Goal: Transaction & Acquisition: Purchase product/service

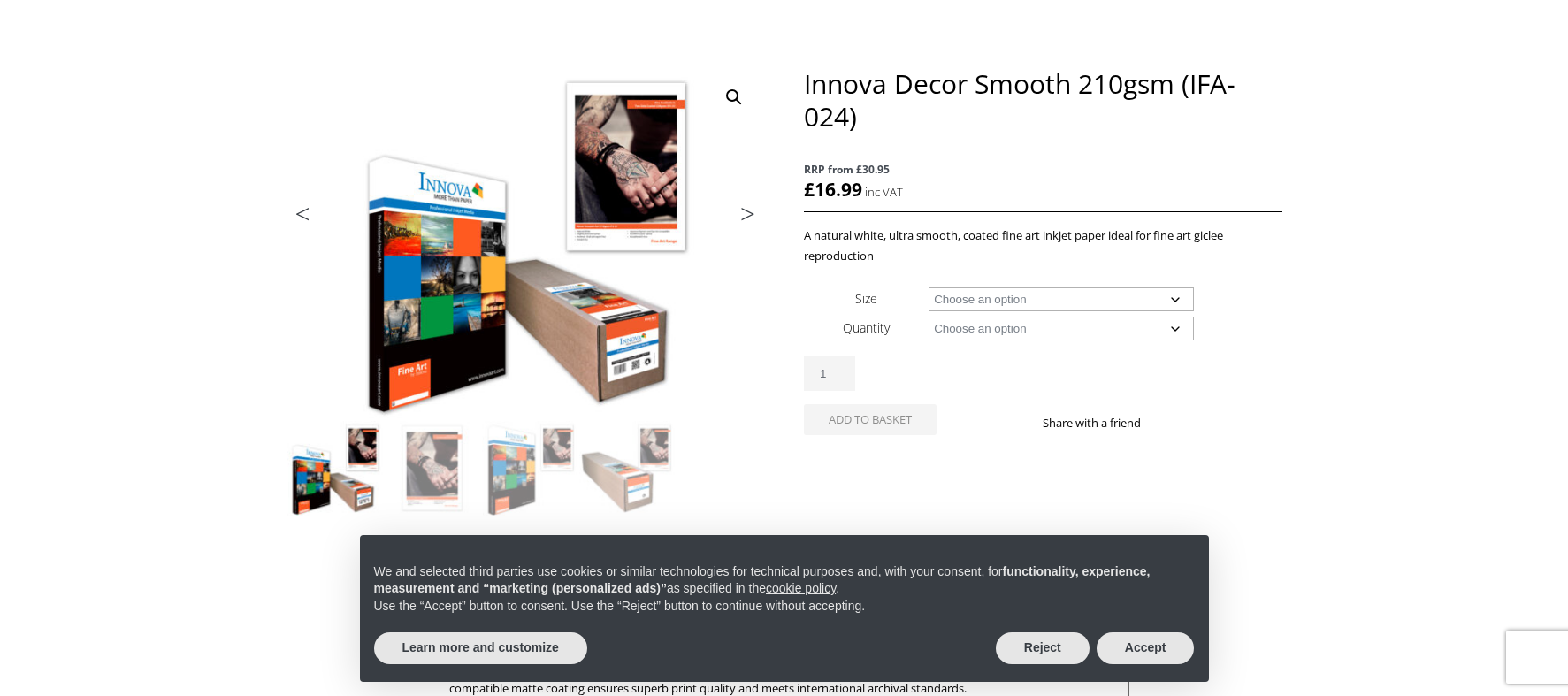
click at [1176, 299] on select "Choose an option A4 Sheet A3 Sheet A3+ Sheet A2 Sheet 17" Wide Roll 24" Wide Ro…" at bounding box center [1061, 299] width 265 height 24
click at [929, 288] on select "Choose an option A4 Sheet A3 Sheet A3+ Sheet A2 Sheet 17" Wide Roll 24" Wide Ro…" at bounding box center [1061, 299] width 265 height 24
select select "a4-sheet"
click at [1174, 326] on select "Choose an option 25 Sheets" at bounding box center [1061, 328] width 265 height 24
select select "25-sheets"
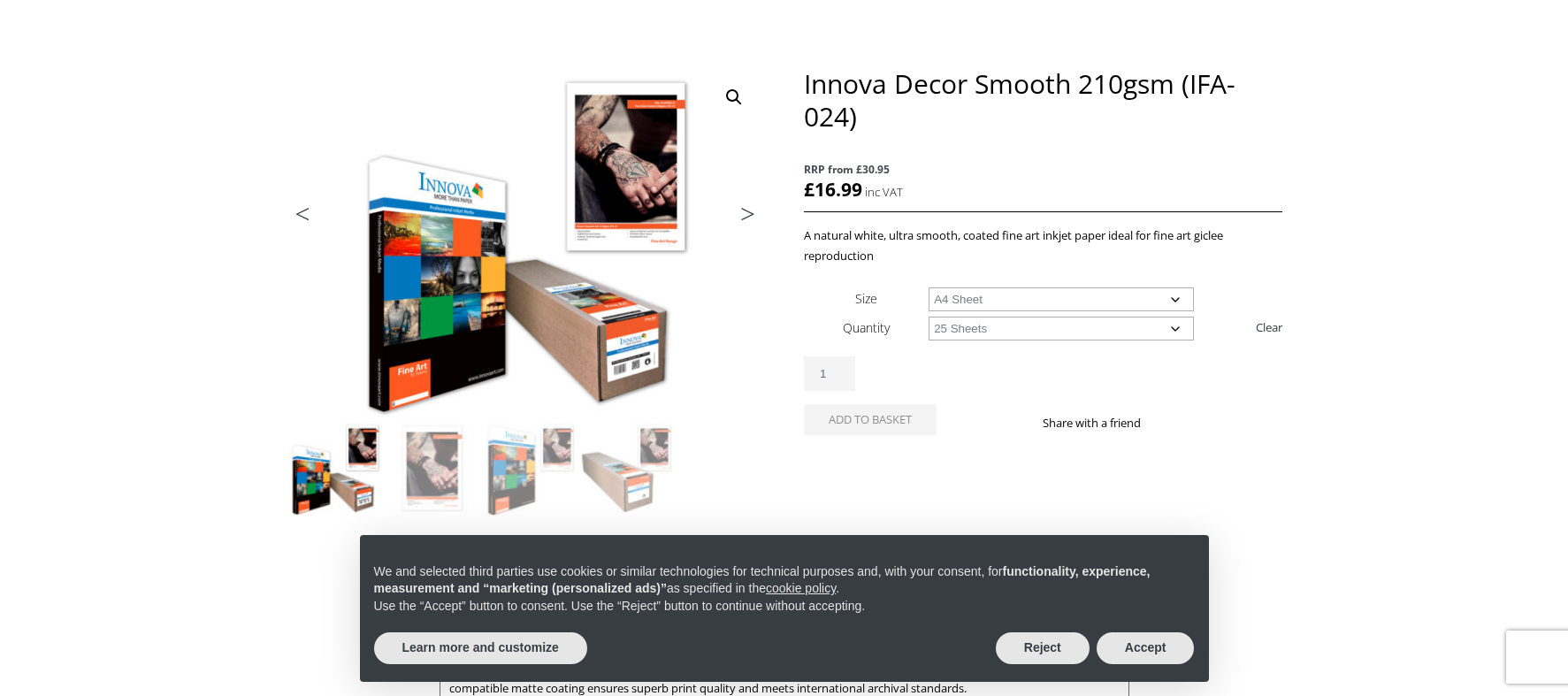
click at [929, 317] on select "Choose an option 25 Sheets" at bounding box center [1061, 328] width 265 height 24
select select "a4-sheet"
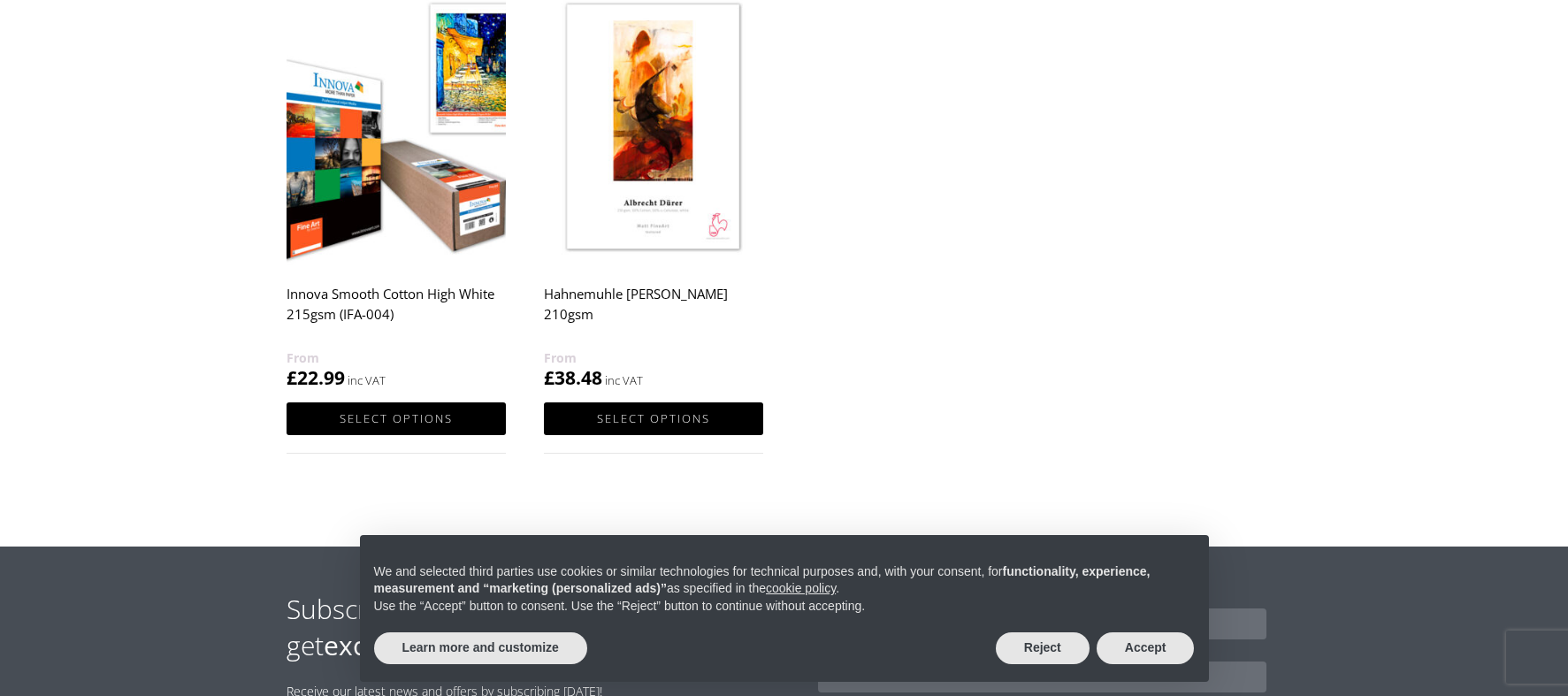
scroll to position [1150, 0]
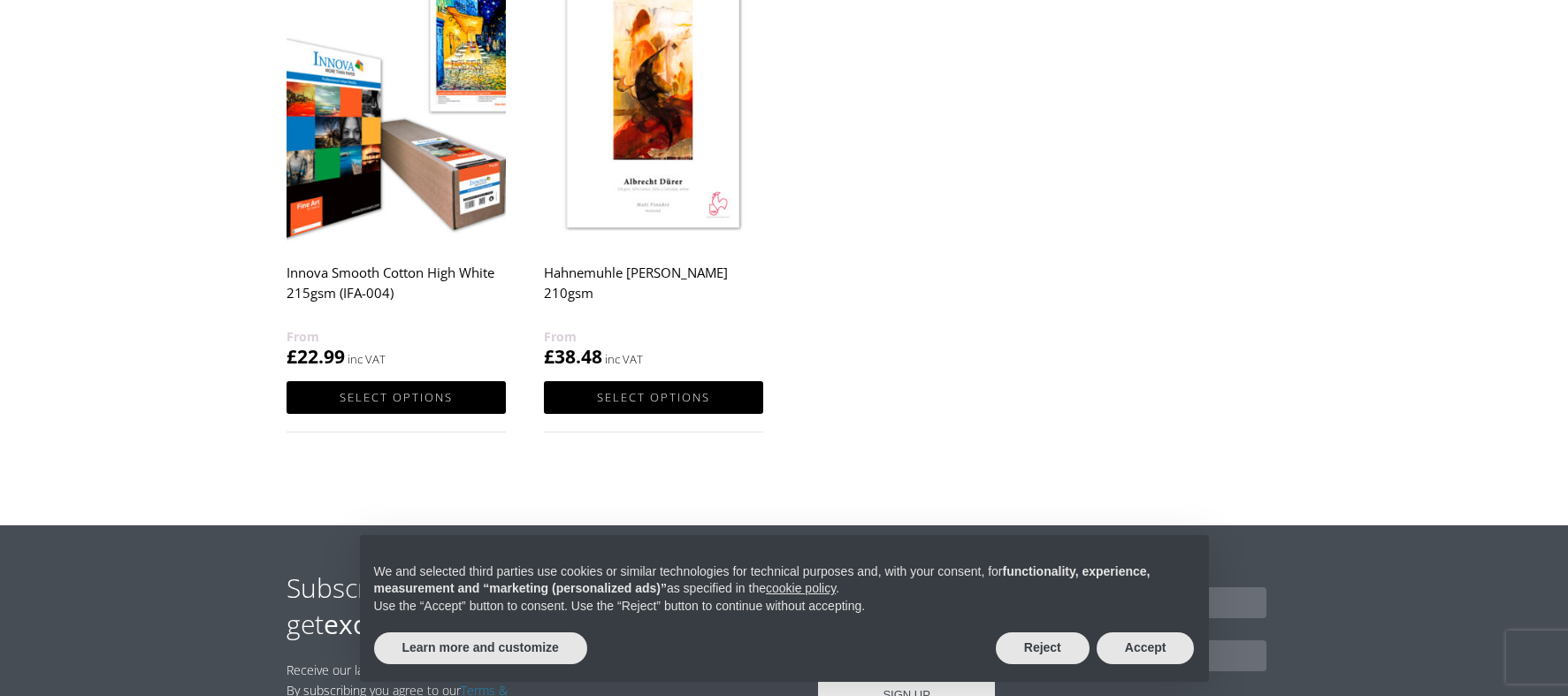
click at [473, 273] on h2 "Innova Smooth Cotton High White 215gsm (IFA-004)" at bounding box center [396, 290] width 220 height 71
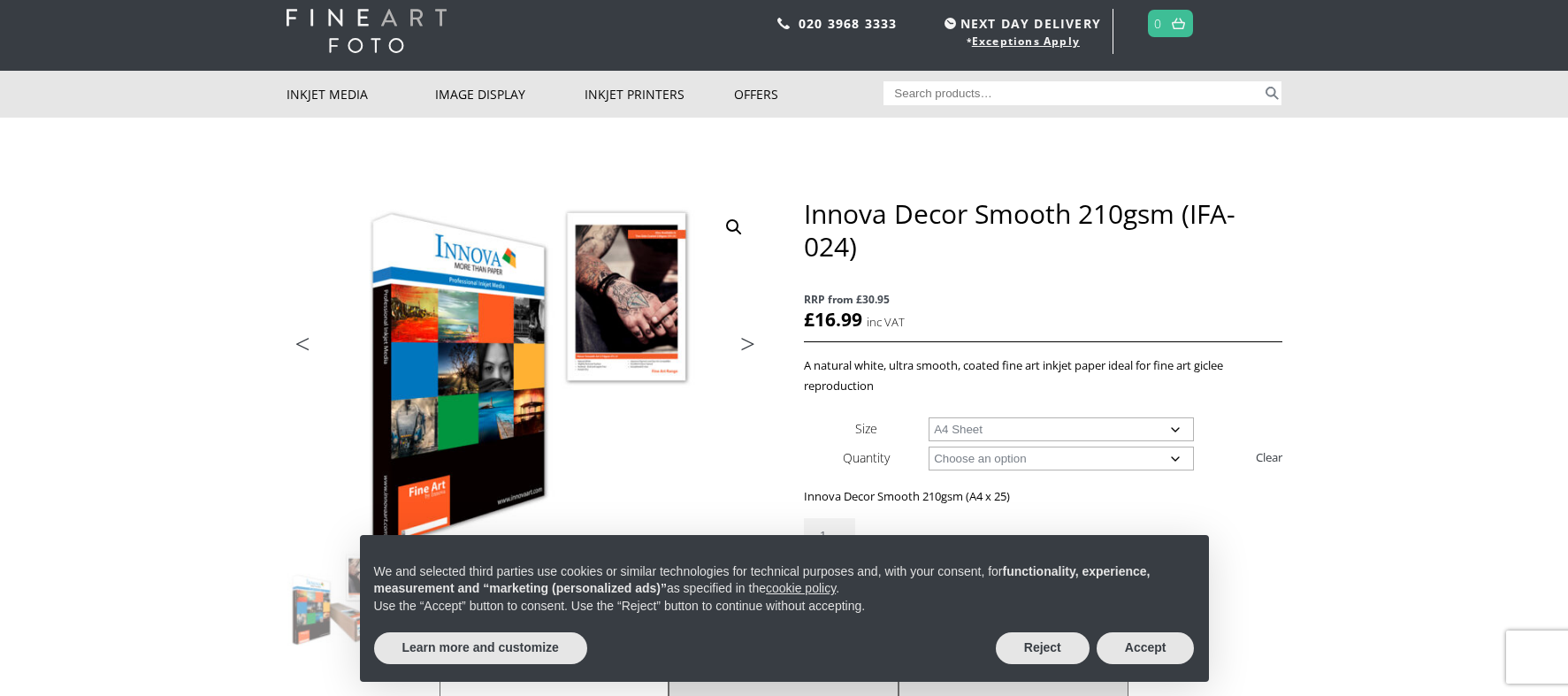
scroll to position [0, 0]
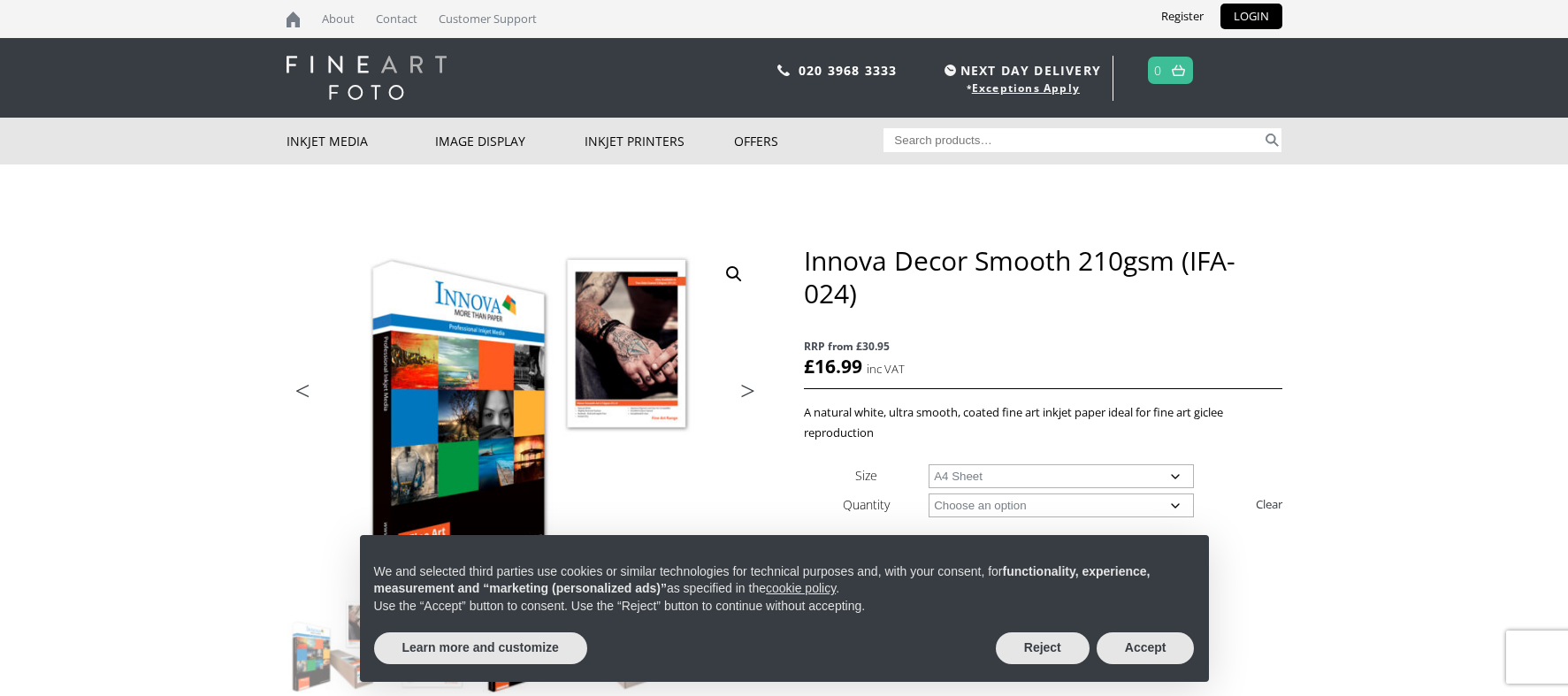
click at [903, 138] on input "Search for:" at bounding box center [1072, 140] width 378 height 24
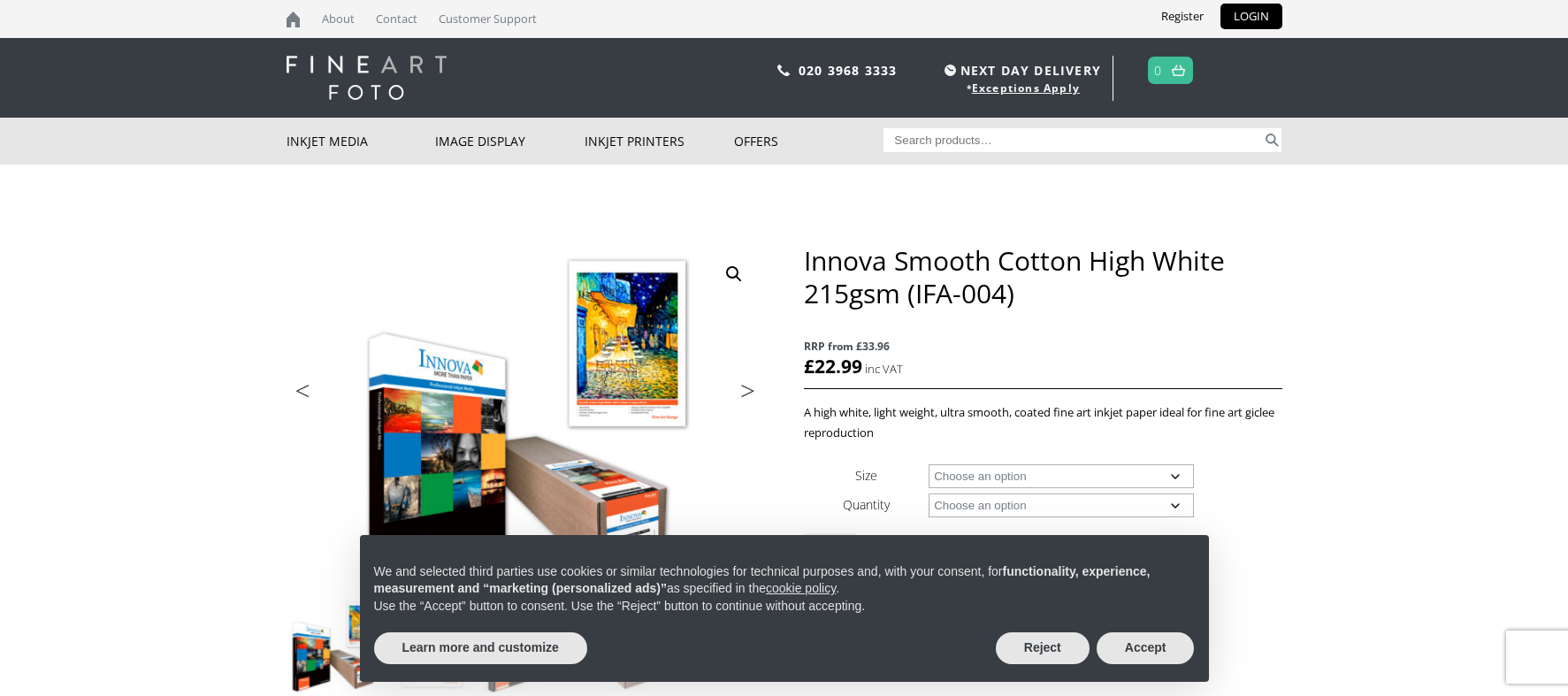
click at [908, 135] on input "Search for:" at bounding box center [1072, 140] width 378 height 24
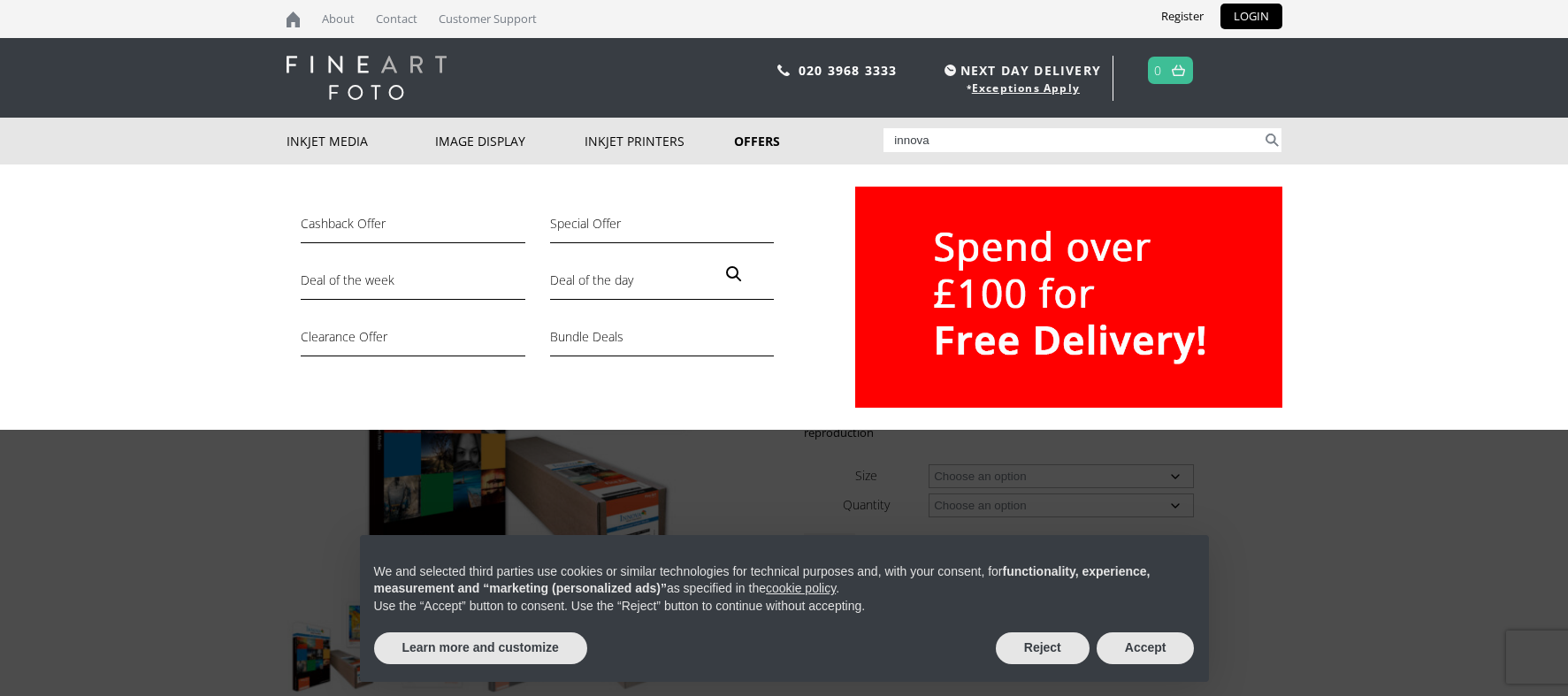
type input "innova"
click at [1262, 128] on button "Search" at bounding box center [1272, 140] width 21 height 24
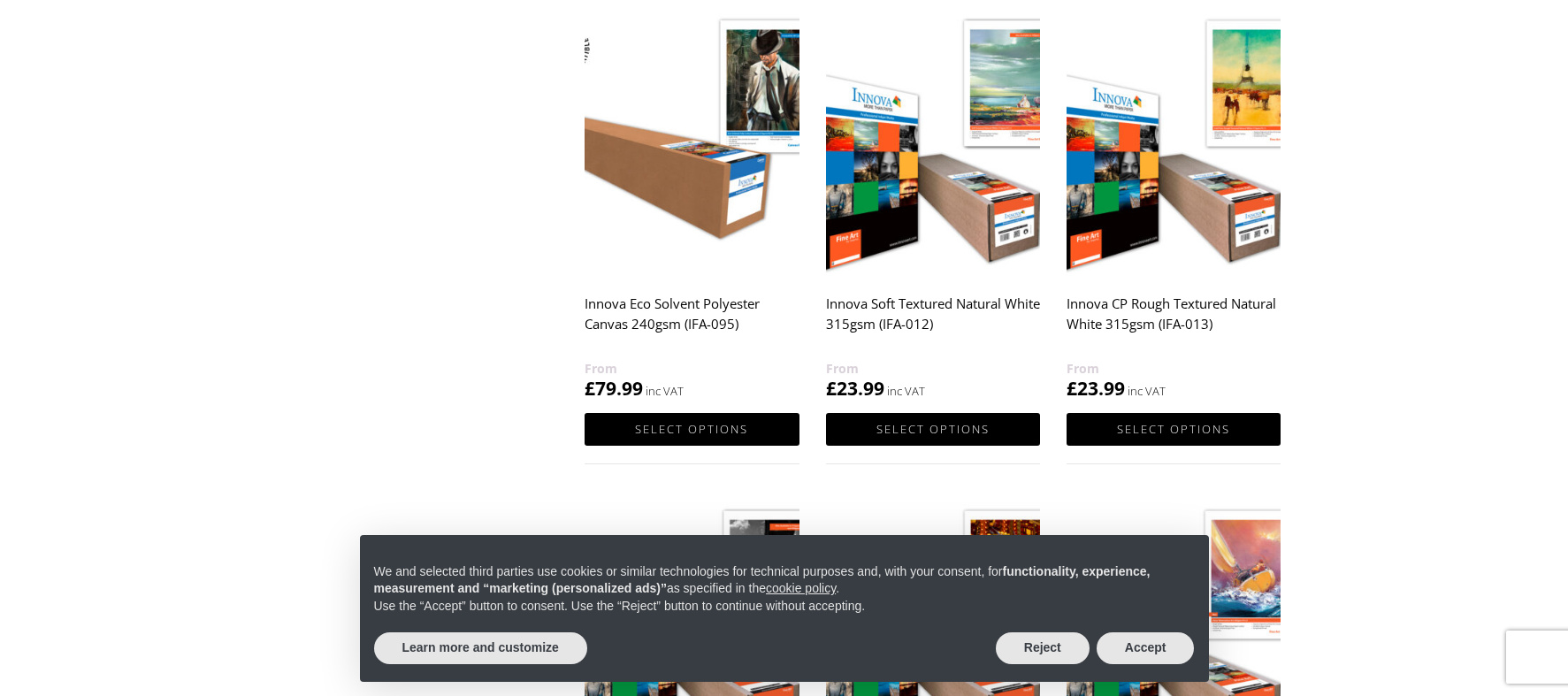
scroll to position [796, 0]
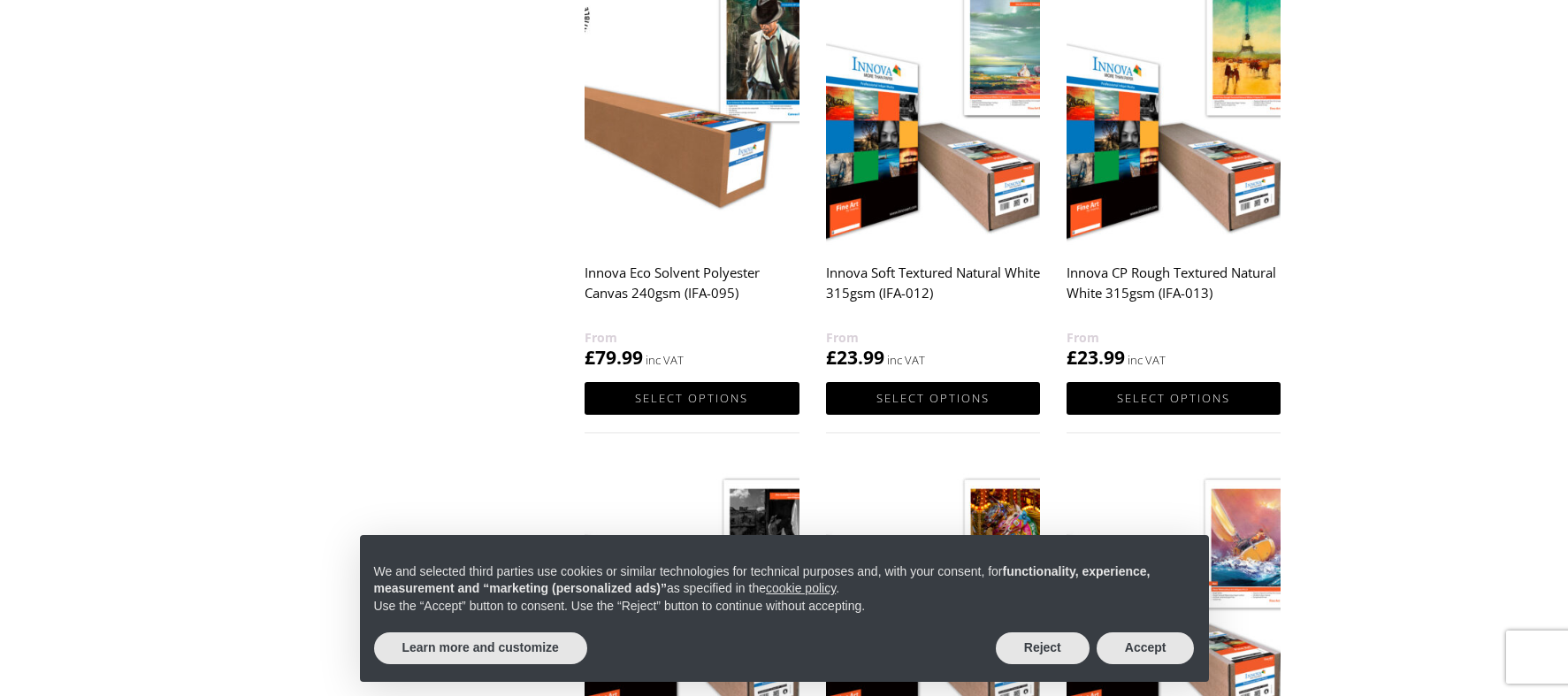
click at [864, 273] on h2 "Innova Soft Textured Natural White 315gsm (IFA-012)" at bounding box center [933, 291] width 214 height 71
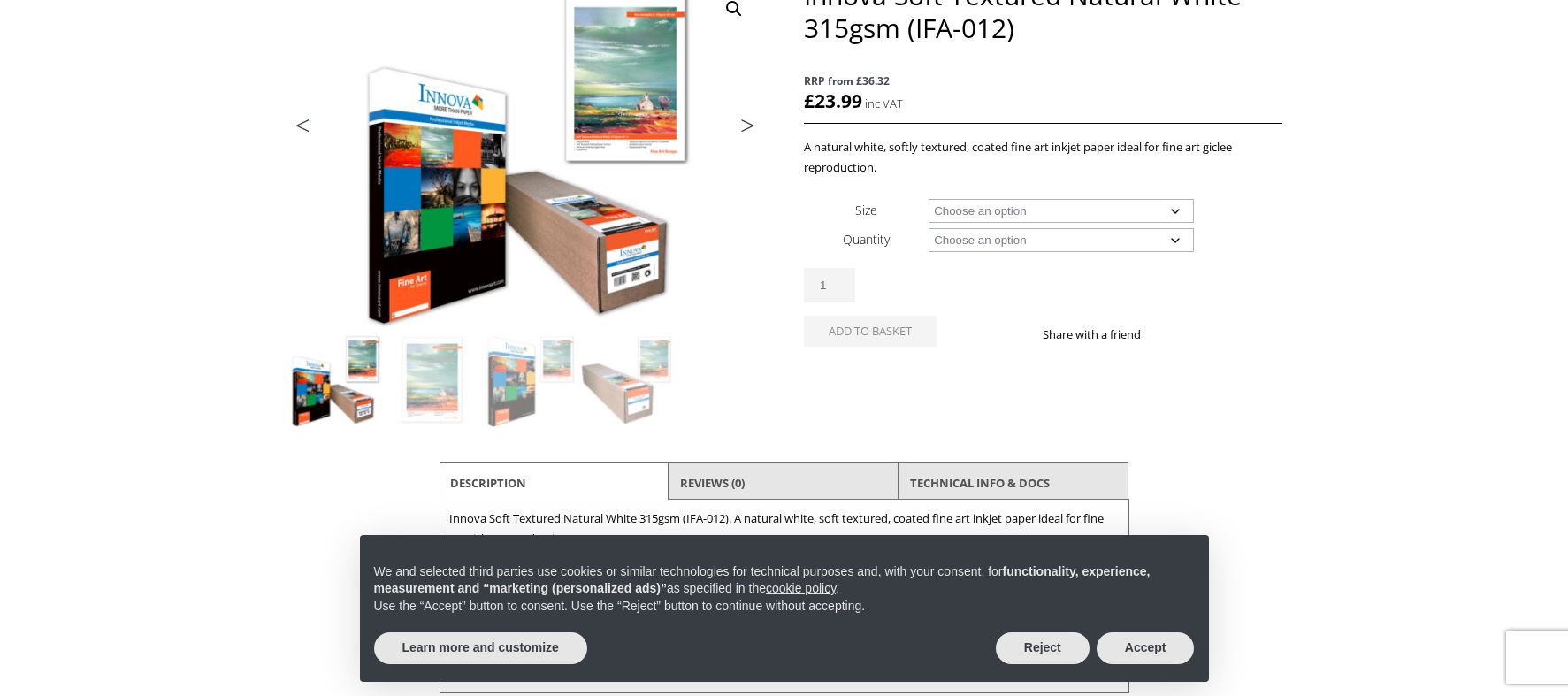
click at [1180, 217] on select "Choose an option A4 Sheet A3 Sheet A3+ Sheet A2 Sheet 17" Wide Roll 24" Wide Ro…" at bounding box center [1061, 210] width 265 height 24
click at [929, 199] on select "Choose an option A4 Sheet A3 Sheet A3+ Sheet A2 Sheet 17" Wide Roll 24" Wide Ro…" at bounding box center [1061, 210] width 265 height 24
select select "a4-sheet"
click at [1178, 236] on select "Choose an option 25 Sheets" at bounding box center [1061, 240] width 265 height 24
select select "25-sheets"
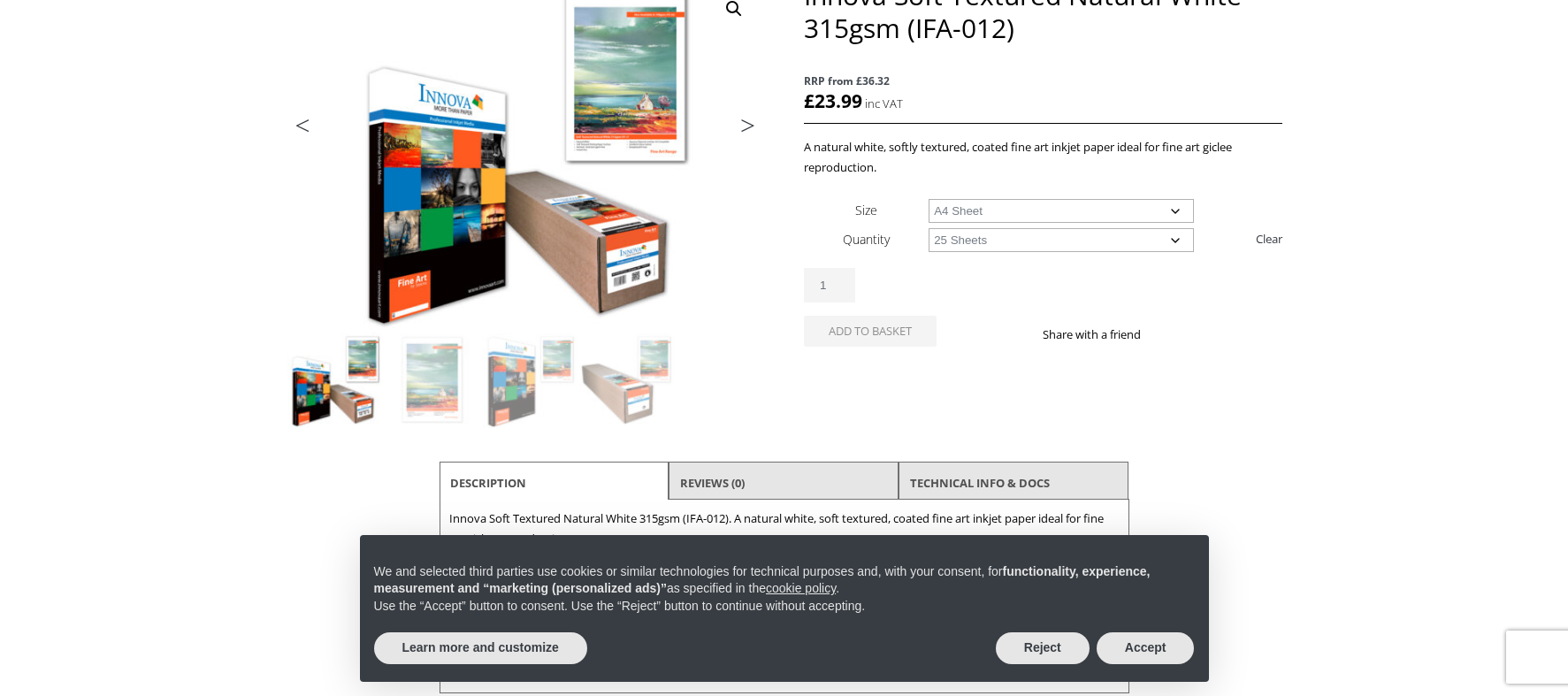
click at [929, 228] on select "Choose an option 25 Sheets" at bounding box center [1061, 240] width 265 height 24
select select "a4-sheet"
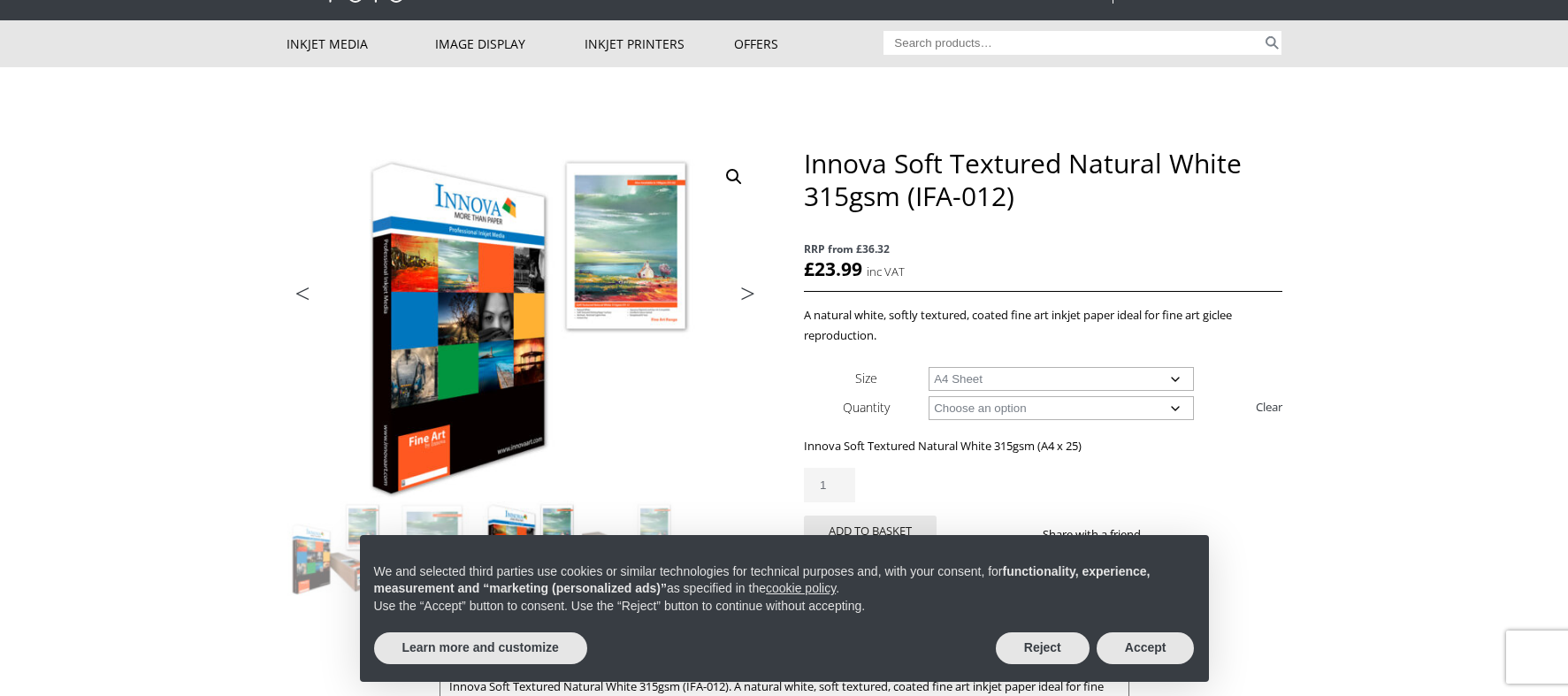
scroll to position [89, 0]
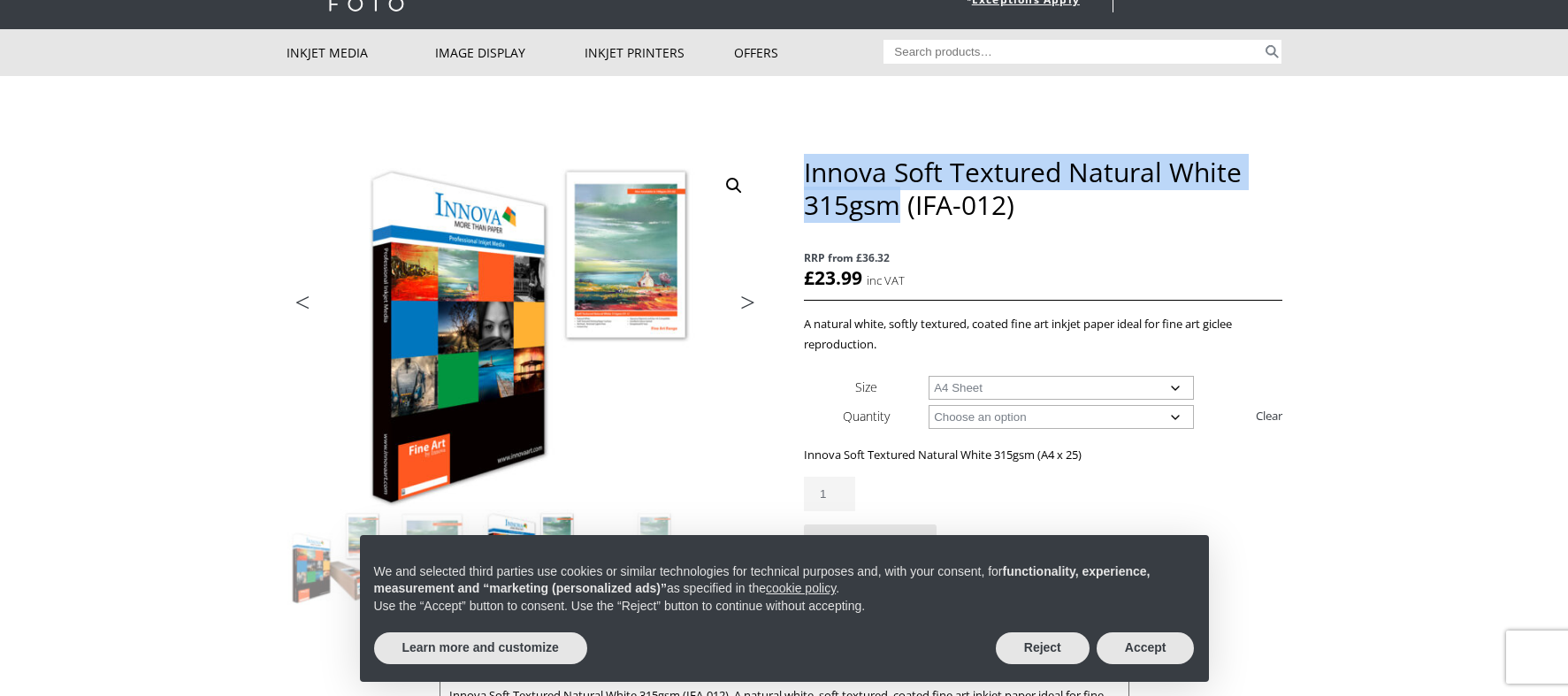
drag, startPoint x: 807, startPoint y: 170, endPoint x: 896, endPoint y: 208, distance: 96.8
click at [896, 208] on h1 "Innova Soft Textured Natural White 315gsm (IFA-012)" at bounding box center [1042, 188] width 477 height 65
copy h1 "Innova Soft Textured Natural White 315gsm"
